Goal: Ask a question

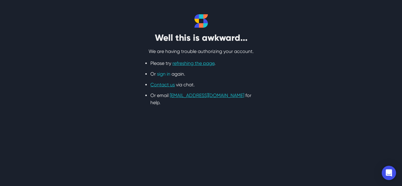
click at [166, 73] on link "sign in" at bounding box center [163, 74] width 13 height 6
click at [184, 61] on link "refreshing the page" at bounding box center [193, 63] width 42 height 6
click at [201, 62] on link "refreshing the page" at bounding box center [193, 63] width 42 height 6
click at [167, 85] on link "Contact us" at bounding box center [162, 85] width 24 height 6
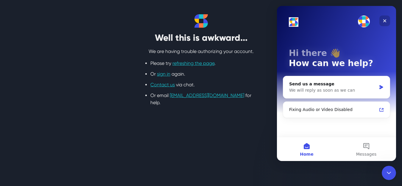
click at [384, 21] on icon "Close" at bounding box center [384, 20] width 5 height 5
